Goal: Transaction & Acquisition: Purchase product/service

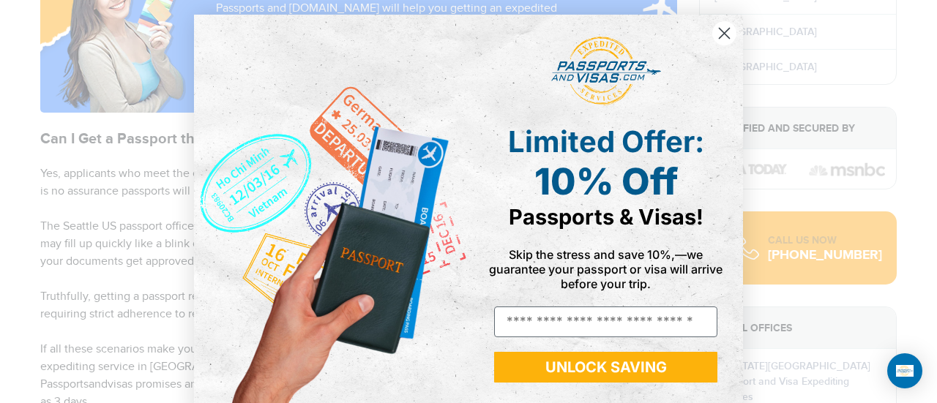
click at [719, 30] on circle "Close dialog" at bounding box center [724, 33] width 24 height 24
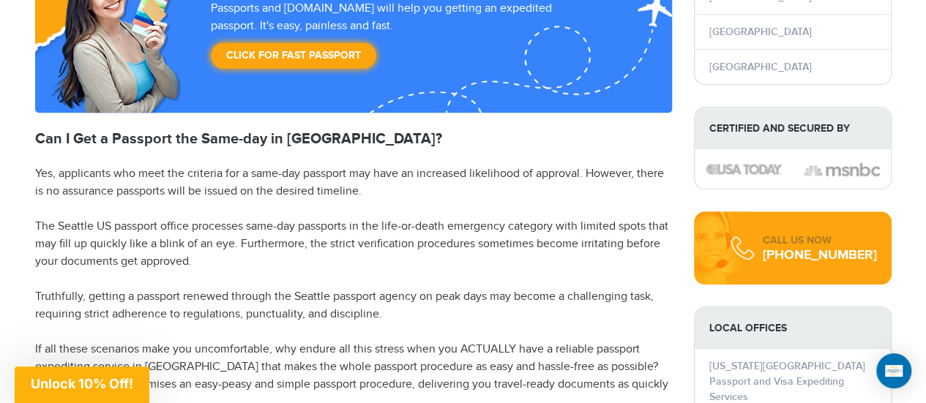
click at [232, 165] on p "Yes, applicants who meet the criteria for a same-day passport may have an incre…" at bounding box center [353, 182] width 637 height 35
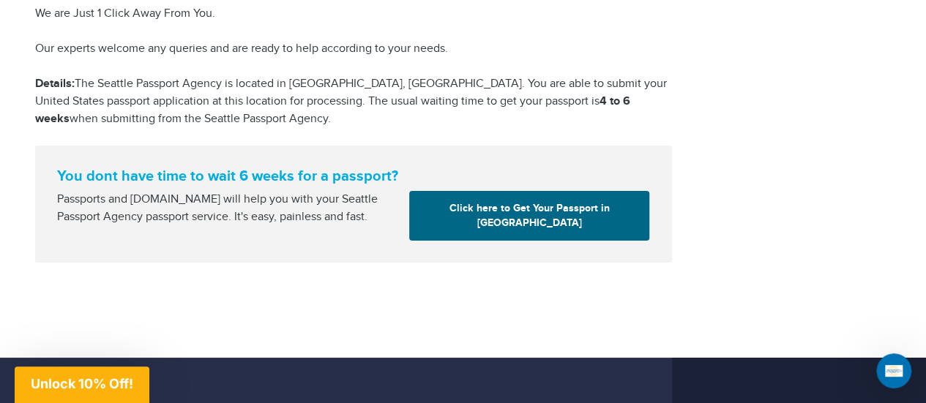
scroll to position [2621, 0]
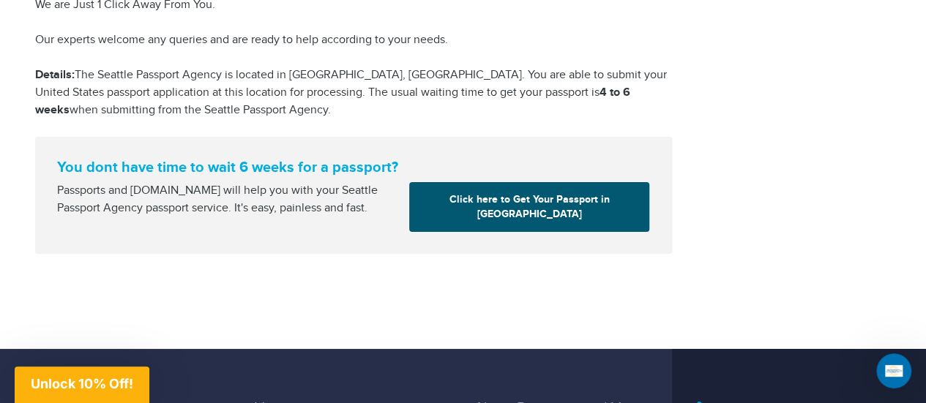
click at [516, 182] on link "Click here to Get Your Passport in [GEOGRAPHIC_DATA]" at bounding box center [529, 207] width 240 height 50
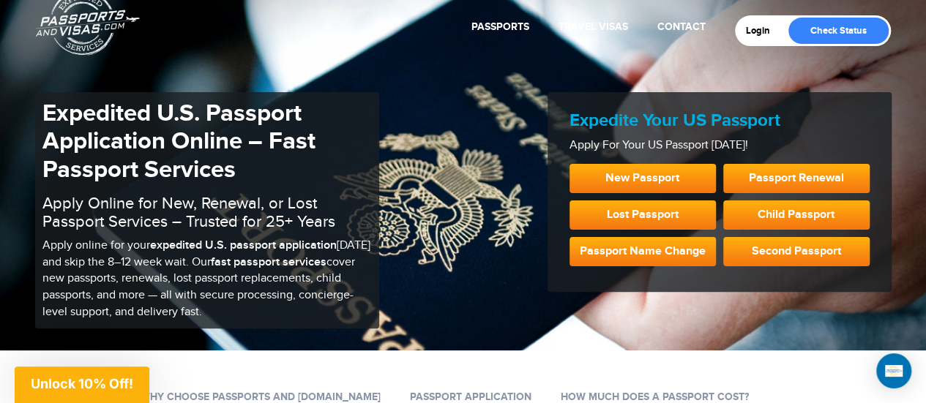
scroll to position [88, 0]
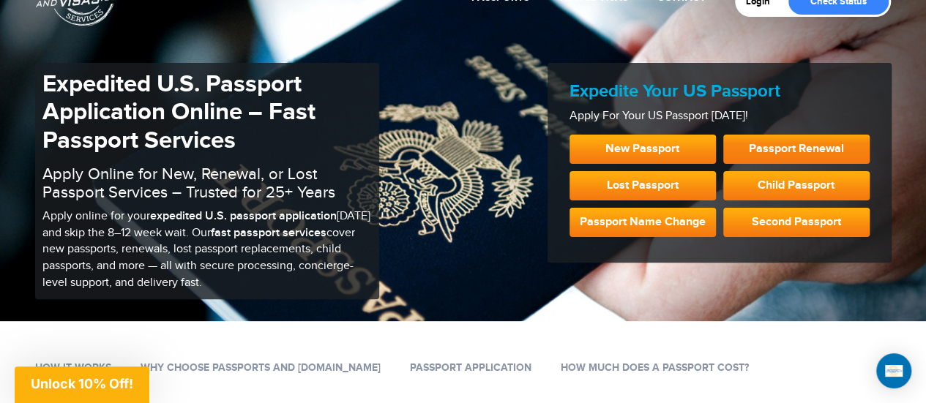
click at [794, 144] on link "Passport Renewal" at bounding box center [796, 149] width 146 height 29
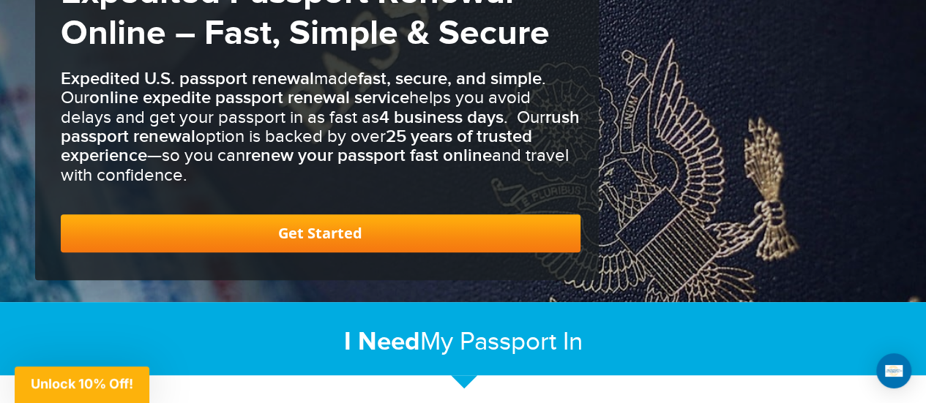
scroll to position [189, 0]
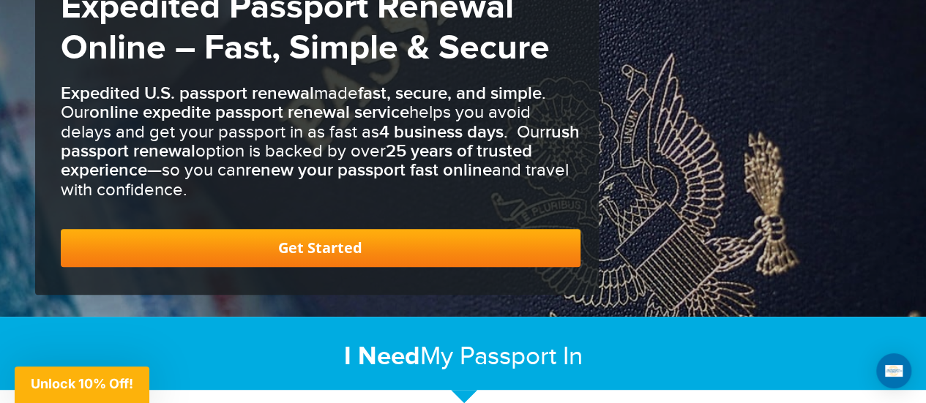
drag, startPoint x: 928, startPoint y: 27, endPoint x: 929, endPoint y: 40, distance: 13.2
click at [925, 40] on html "800-860-8610 Passports & Visas.com Login Check Status Passports Passport Renewa…" at bounding box center [463, 12] width 926 height 403
click at [333, 245] on link "Get Started" at bounding box center [321, 248] width 520 height 38
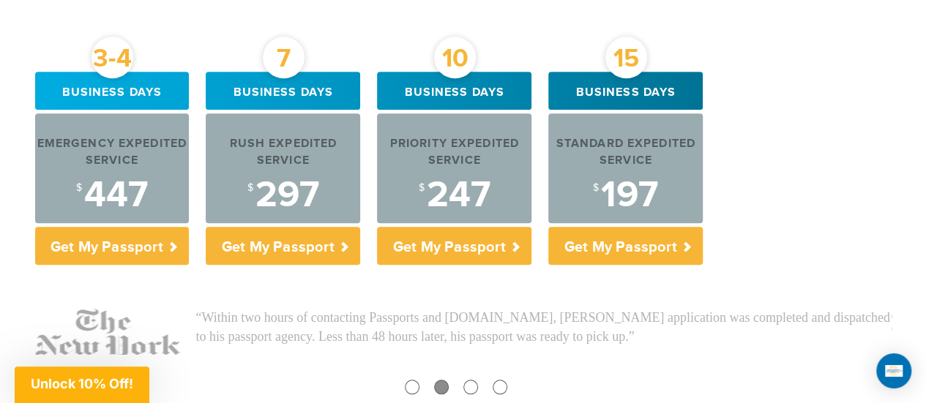
scroll to position [595, 0]
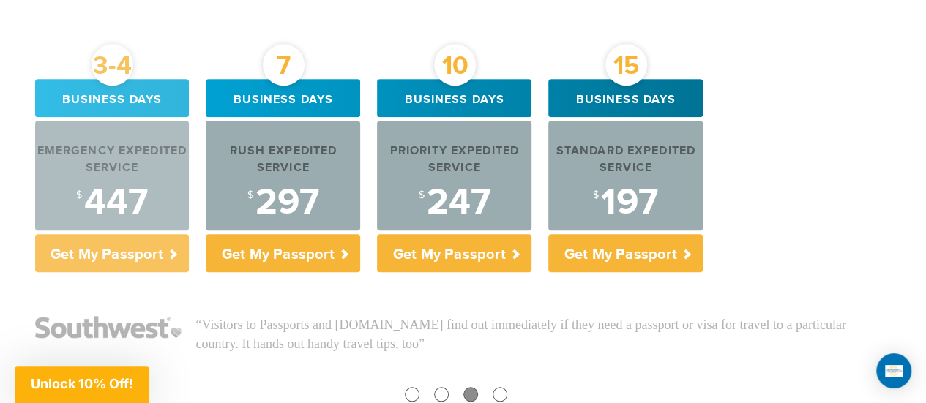
click at [110, 155] on div "Emergency Expedited Service" at bounding box center [112, 161] width 154 height 34
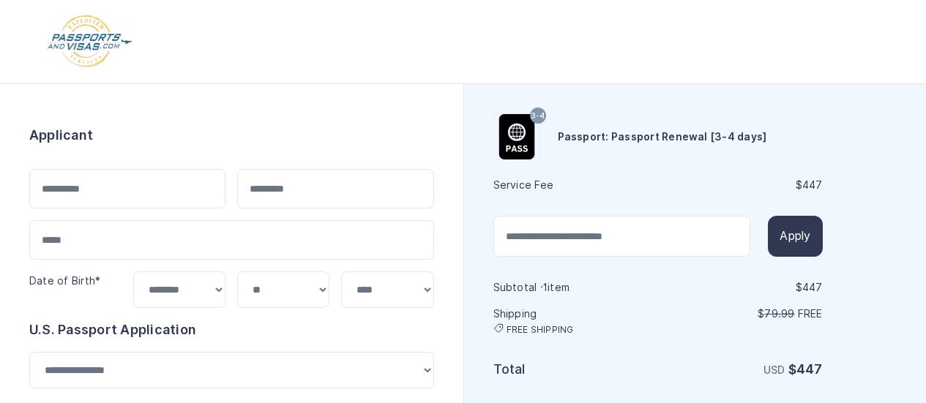
select select "*******"
